Goal: Check status

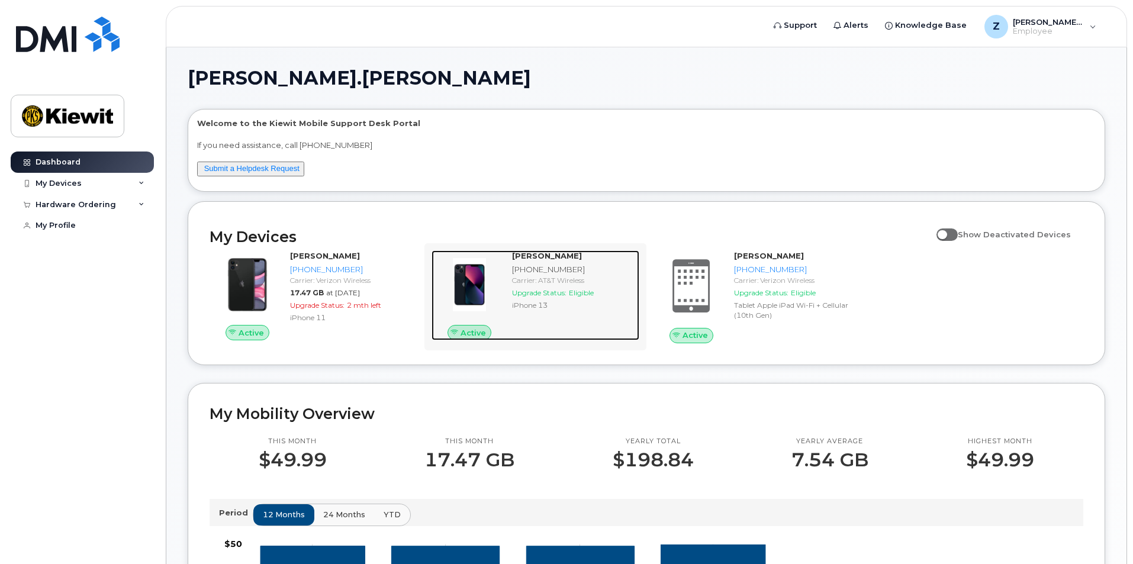
click at [567, 297] on div "Upgrade Status: Eligible" at bounding box center [573, 293] width 123 height 10
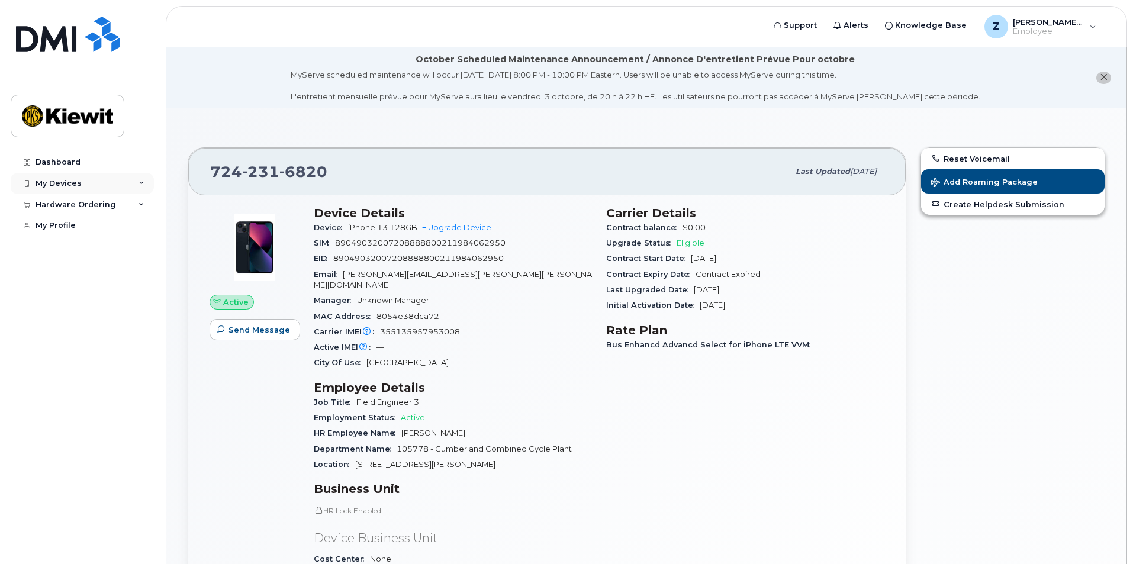
click at [143, 181] on icon at bounding box center [142, 184] width 6 height 6
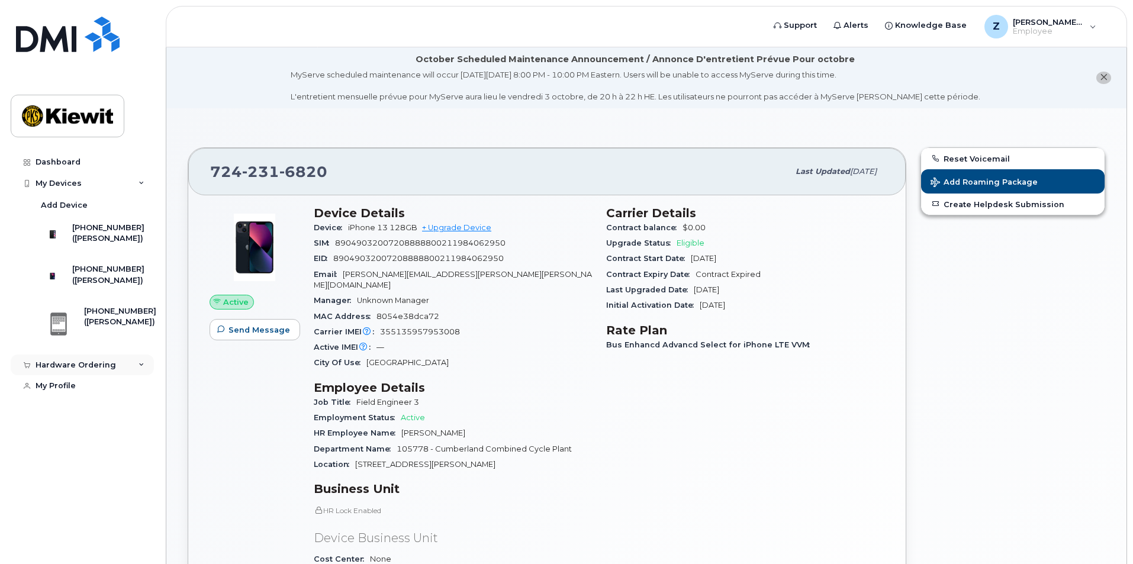
click at [115, 376] on div "Hardware Ordering" at bounding box center [82, 365] width 143 height 21
click at [69, 392] on div "My Orders" at bounding box center [62, 386] width 43 height 11
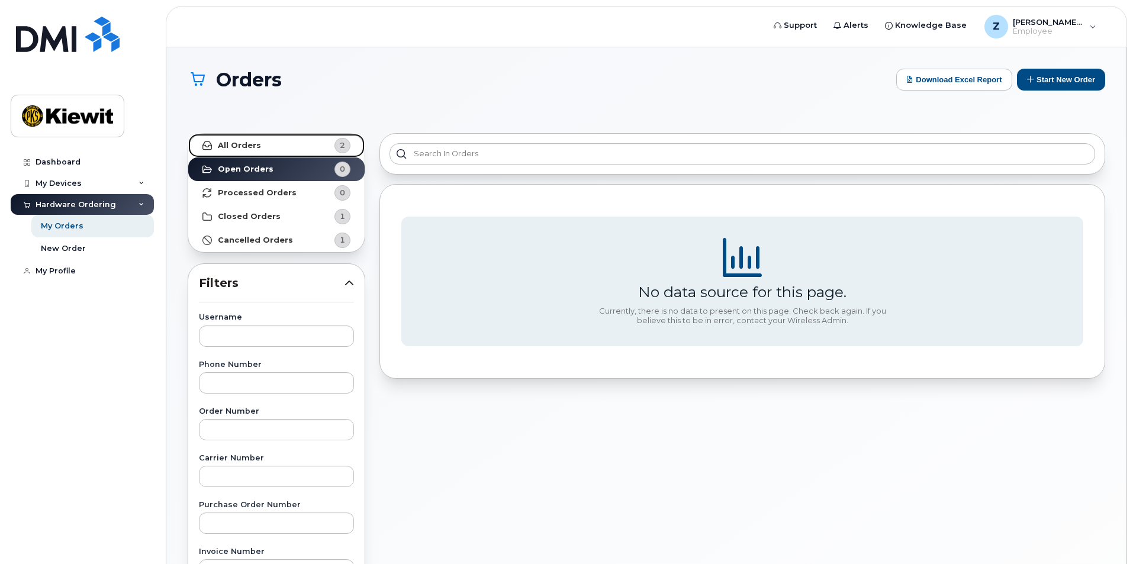
click at [280, 145] on link "All Orders 2" at bounding box center [276, 146] width 176 height 24
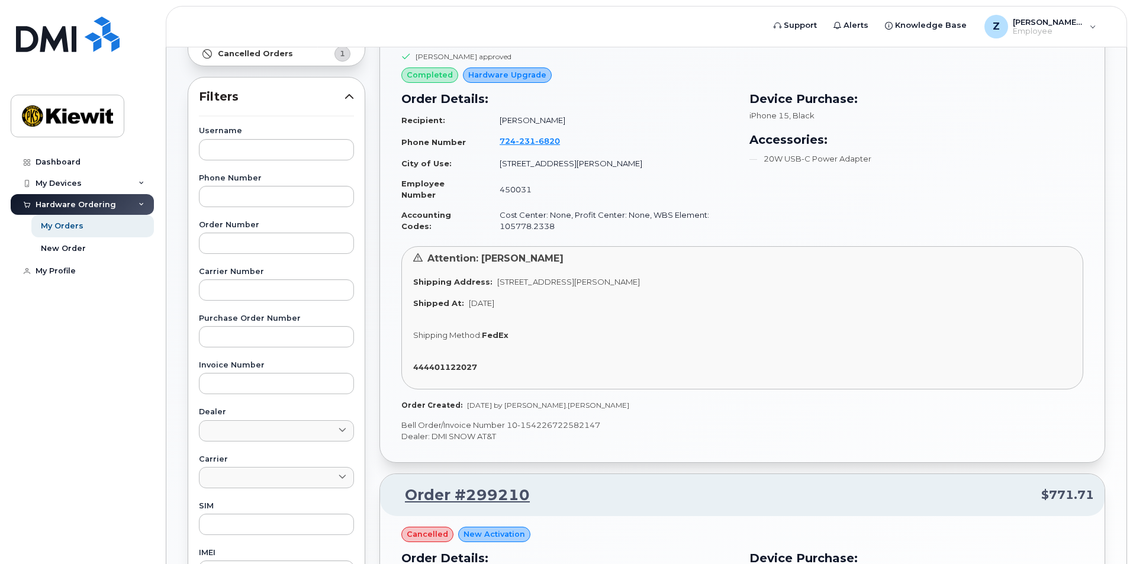
scroll to position [68, 0]
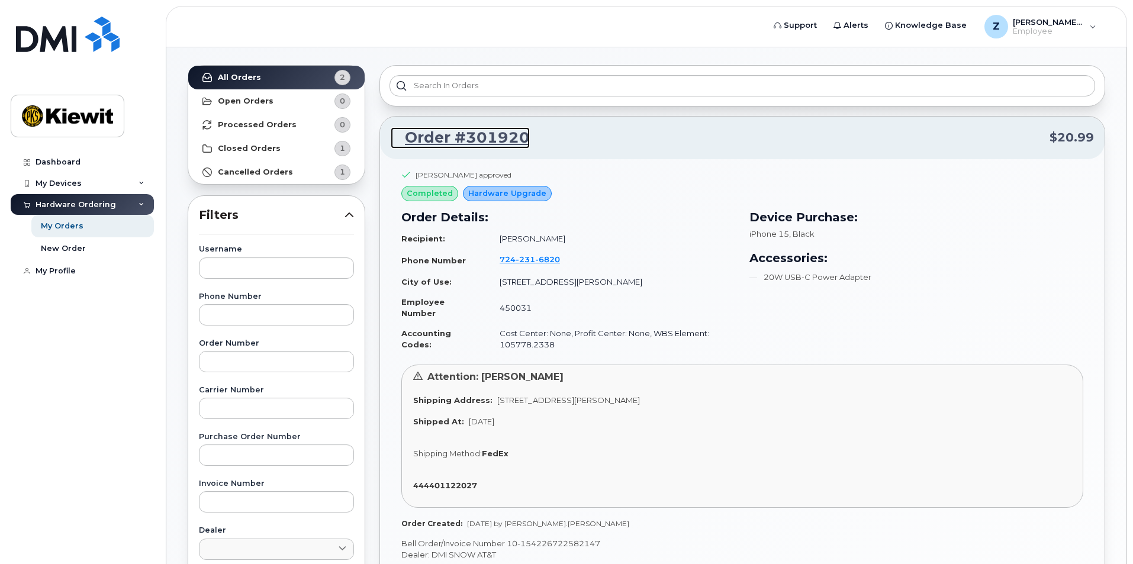
click at [493, 135] on link "Order #301920" at bounding box center [460, 137] width 139 height 21
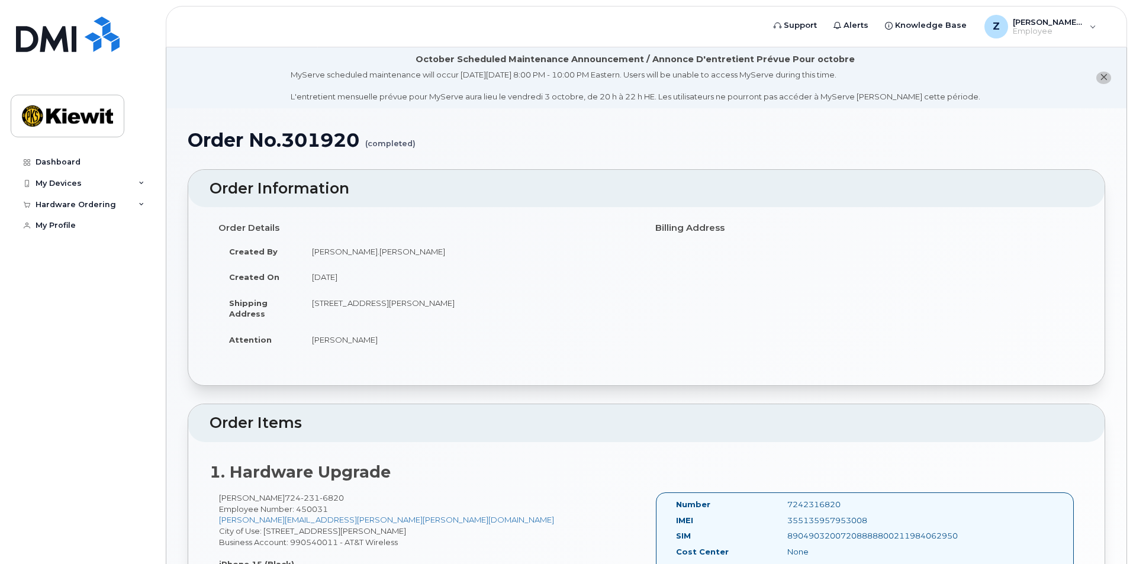
click at [1107, 78] on icon "close notification" at bounding box center [1104, 77] width 8 height 8
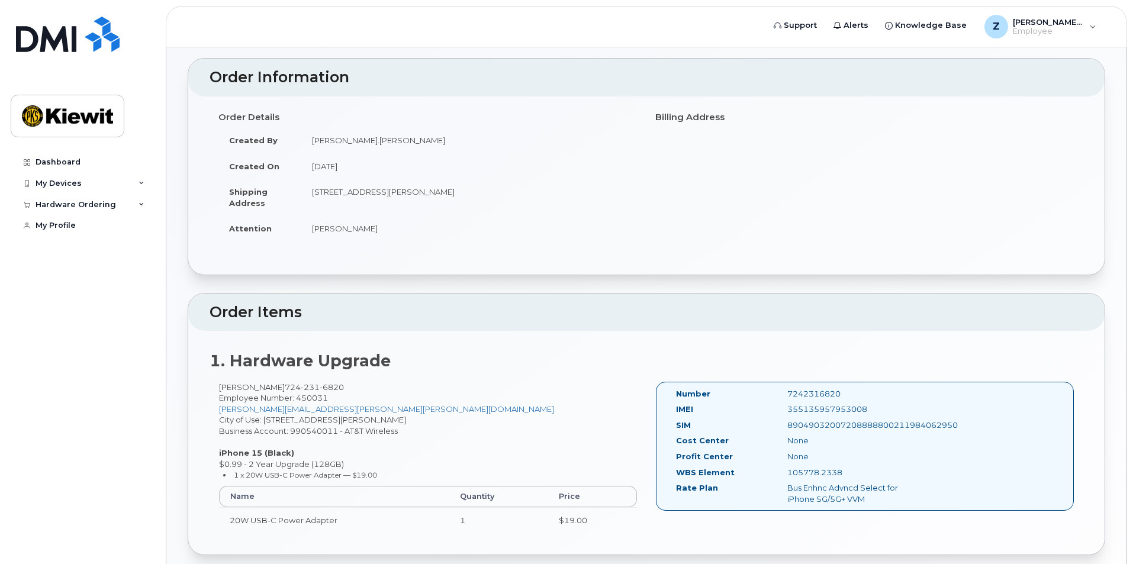
scroll to position [52, 0]
